Goal: Answer question/provide support

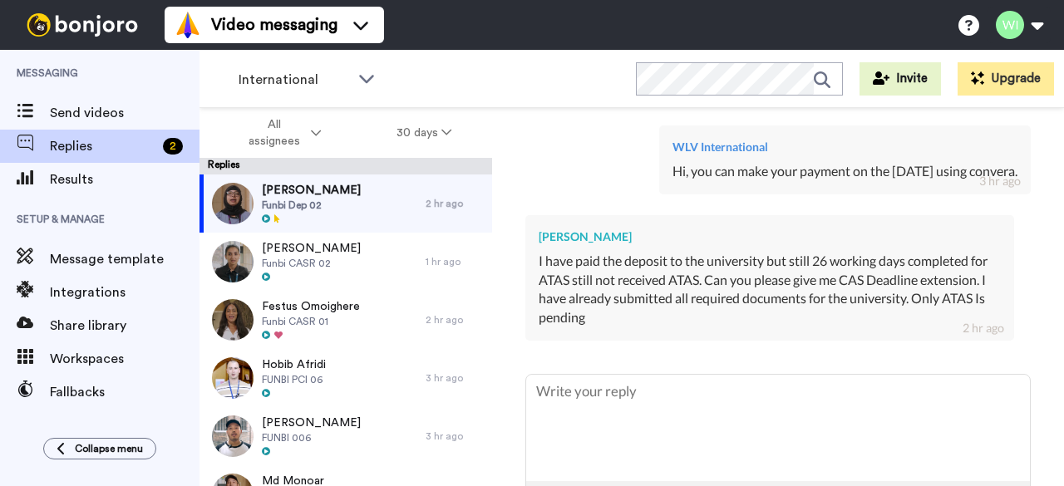
scroll to position [2130, 0]
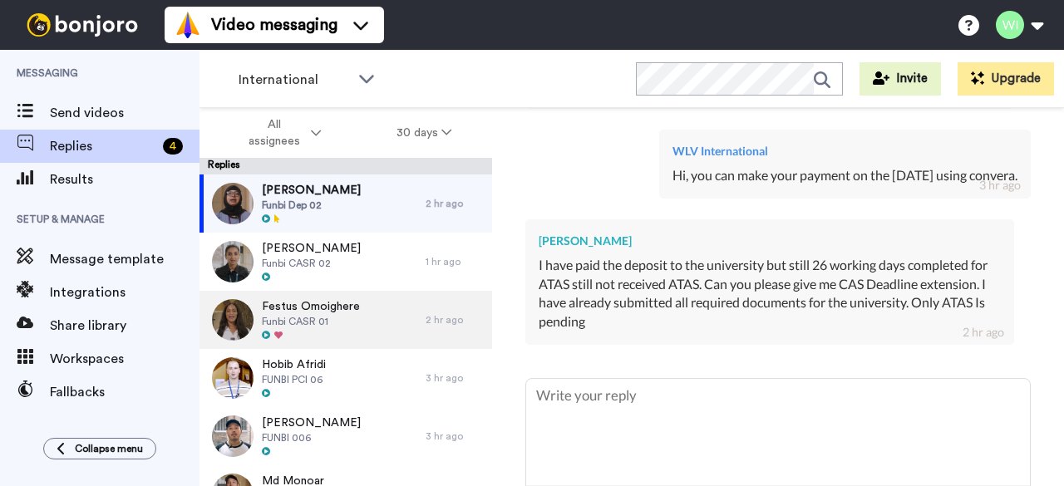
type textarea "x"
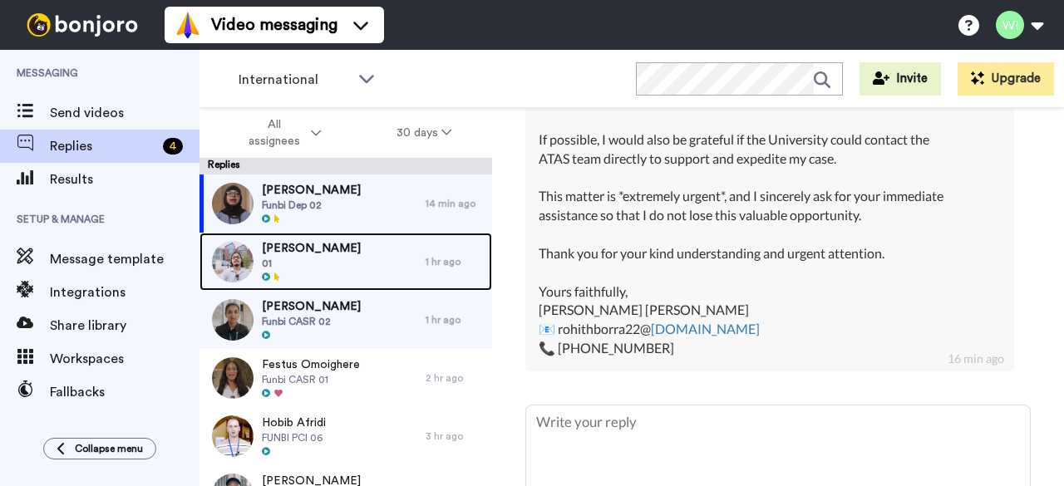
click at [367, 264] on div "Sandra Chiamaka 01" at bounding box center [313, 262] width 226 height 58
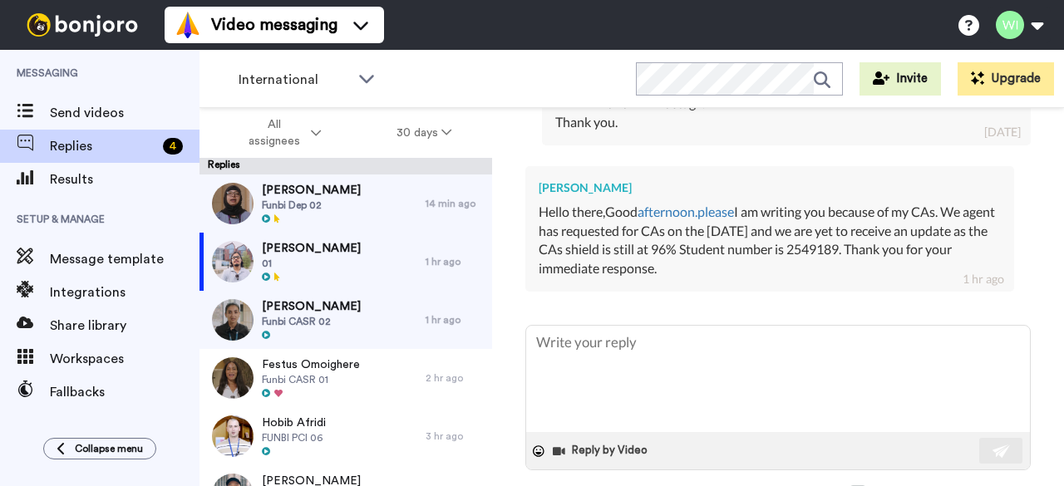
scroll to position [1940, 0]
drag, startPoint x: 884, startPoint y: 228, endPoint x: 941, endPoint y: 222, distance: 56.8
click at [941, 222] on div "Hello there,Good afternoon.please I am writing you because of my CAs. We agent …" at bounding box center [770, 242] width 462 height 76
copy div "2549189"
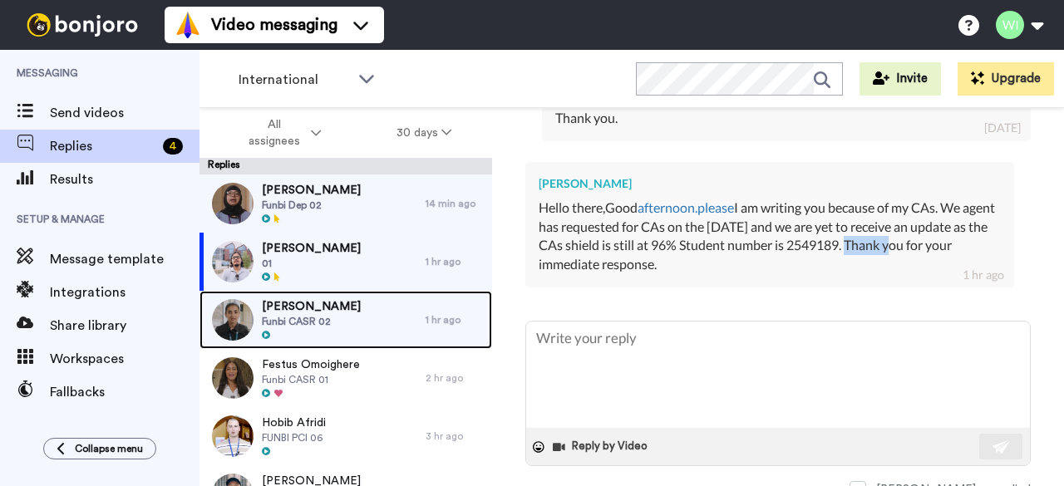
click at [306, 323] on span "Funbi CASR 02" at bounding box center [311, 321] width 99 height 13
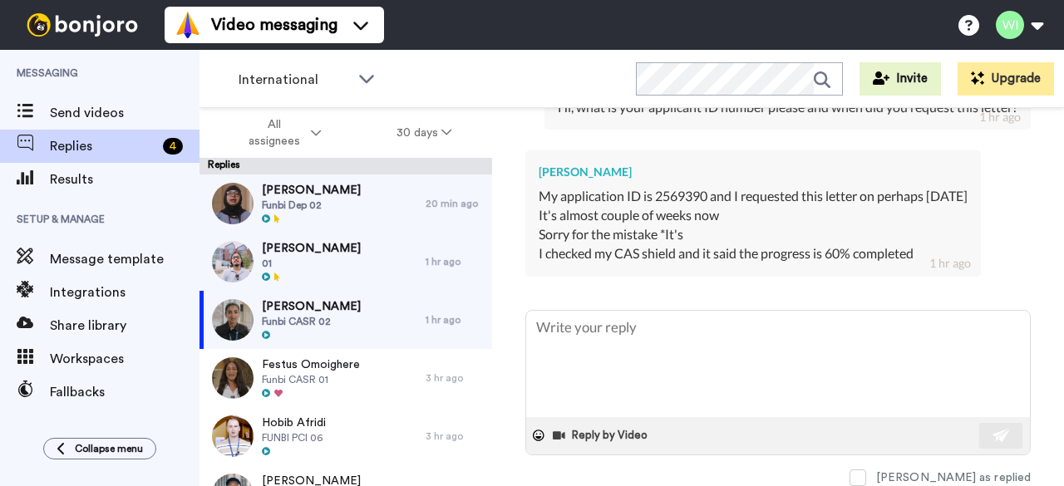
type textarea "x"
